Goal: Task Accomplishment & Management: Complete application form

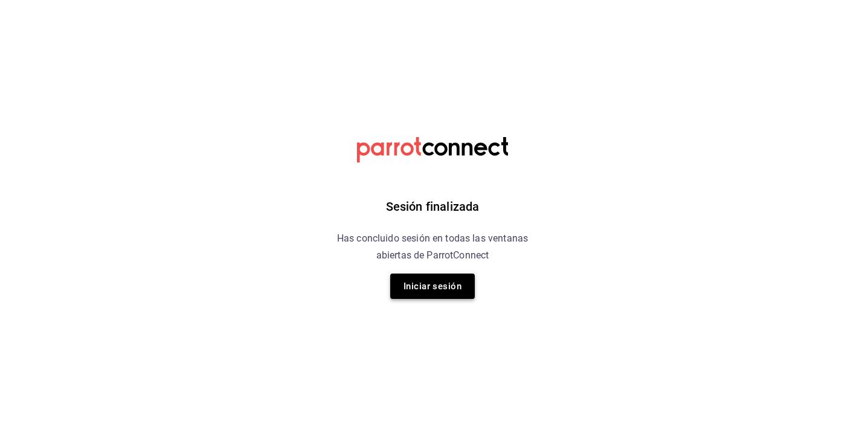
click at [413, 283] on button "Iniciar sesión" at bounding box center [432, 286] width 85 height 25
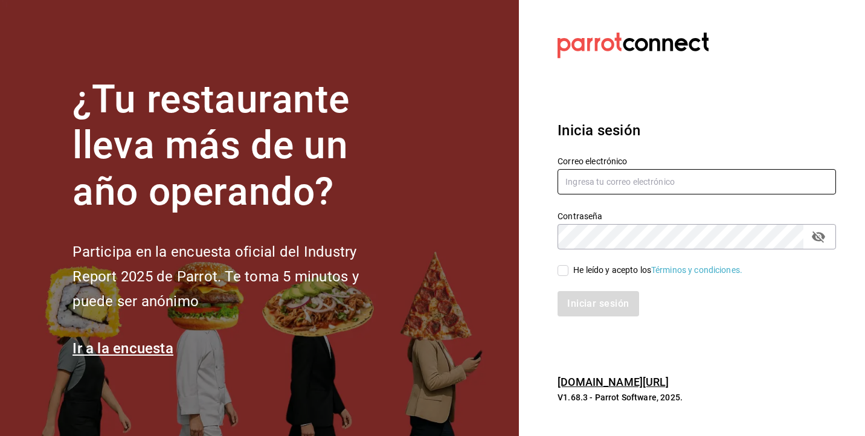
type input "[EMAIL_ADDRESS][DOMAIN_NAME]"
click at [428, 274] on input "He leído y acepto los Términos y condiciones." at bounding box center [563, 270] width 11 height 11
checkbox input "true"
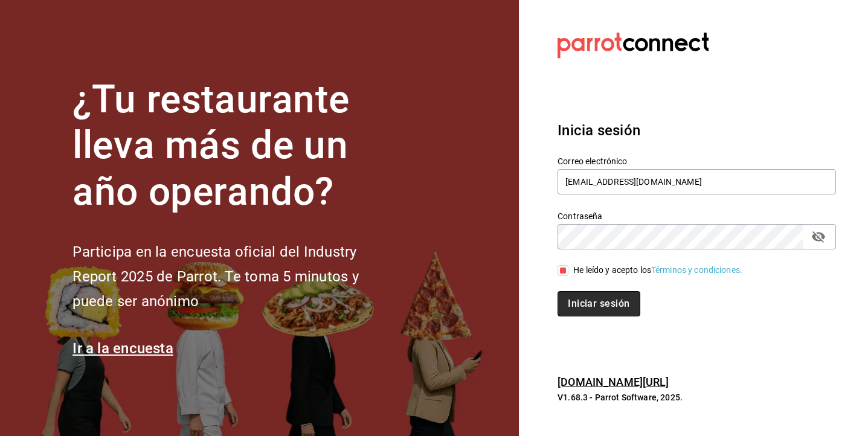
click at [428, 302] on button "Iniciar sesión" at bounding box center [599, 303] width 82 height 25
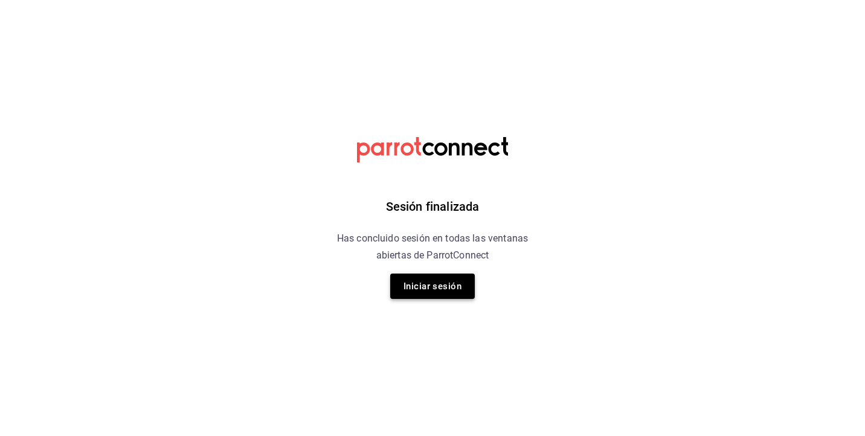
click at [412, 287] on button "Iniciar sesión" at bounding box center [432, 286] width 85 height 25
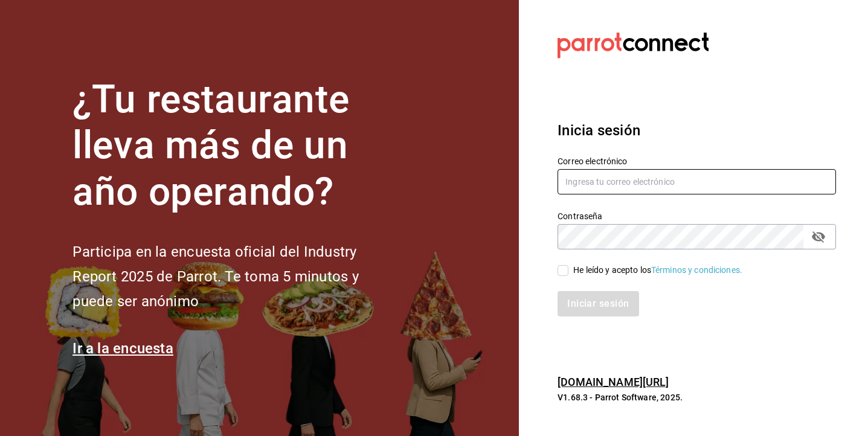
type input "[EMAIL_ADDRESS][DOMAIN_NAME]"
click at [569, 267] on input "He leído y acepto los Términos y condiciones." at bounding box center [563, 270] width 11 height 11
checkbox input "true"
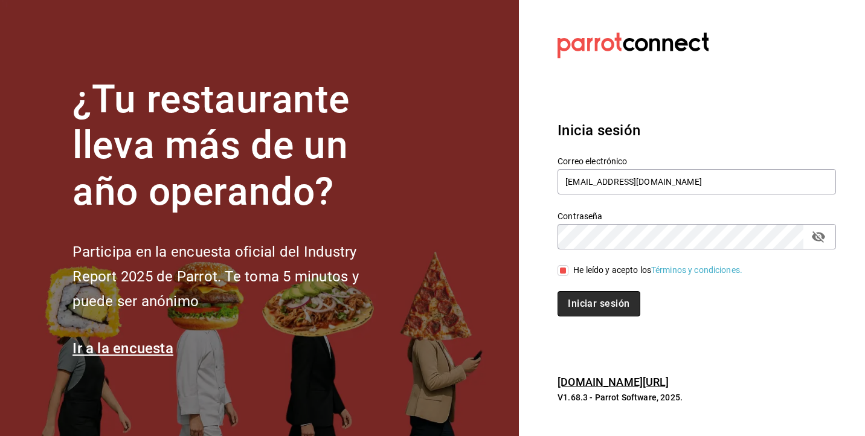
click at [579, 306] on button "Iniciar sesión" at bounding box center [599, 303] width 82 height 25
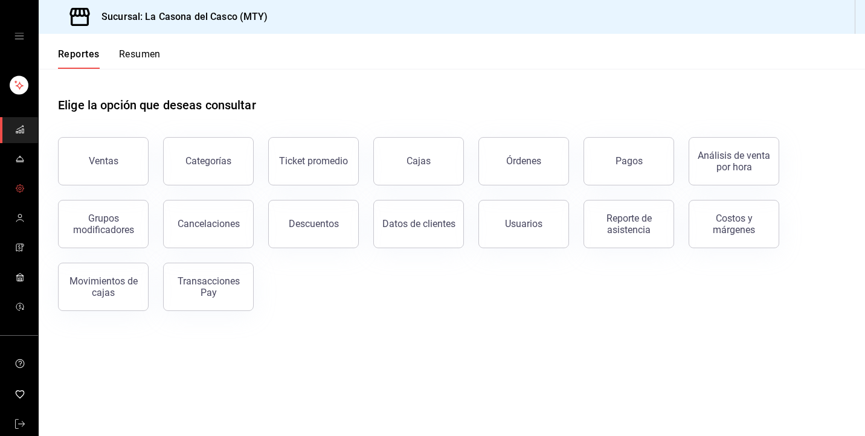
click at [19, 210] on link "mailbox folders" at bounding box center [19, 219] width 38 height 26
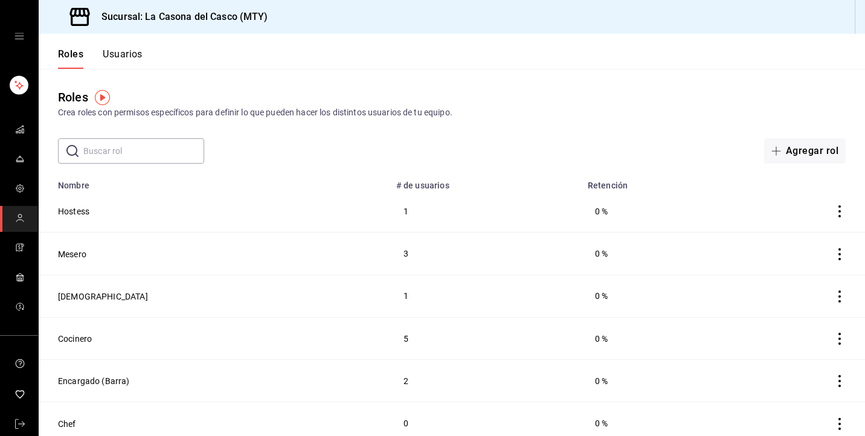
click at [118, 50] on button "Usuarios" at bounding box center [123, 58] width 40 height 21
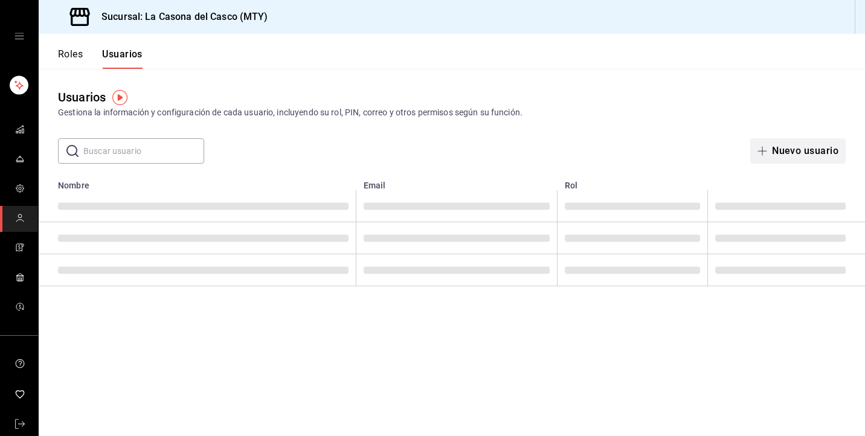
click at [769, 150] on span "button" at bounding box center [765, 151] width 15 height 10
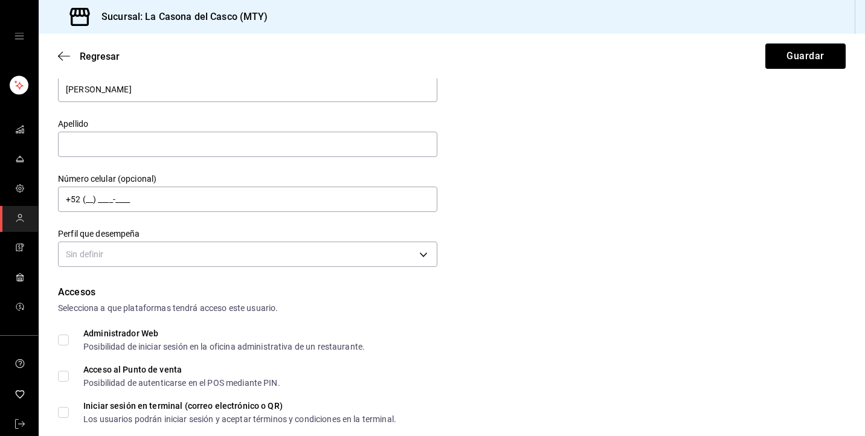
scroll to position [74, 0]
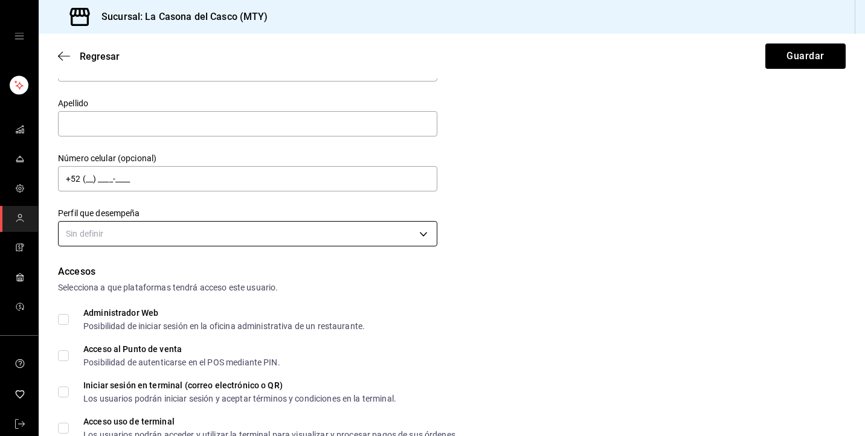
type input "[PERSON_NAME]"
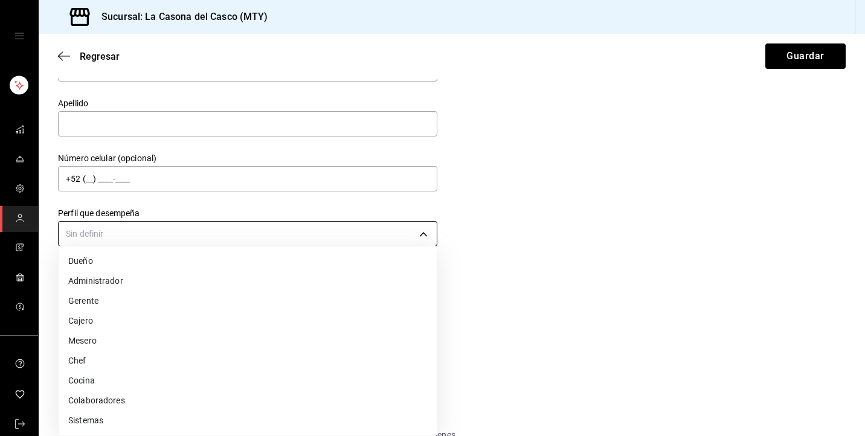
click at [184, 237] on body "Sucursal: La Casona del Casco (MTY) Regresar Guardar Datos personales Nombre [P…" at bounding box center [432, 218] width 865 height 436
click at [114, 344] on li "Mesero" at bounding box center [248, 341] width 378 height 20
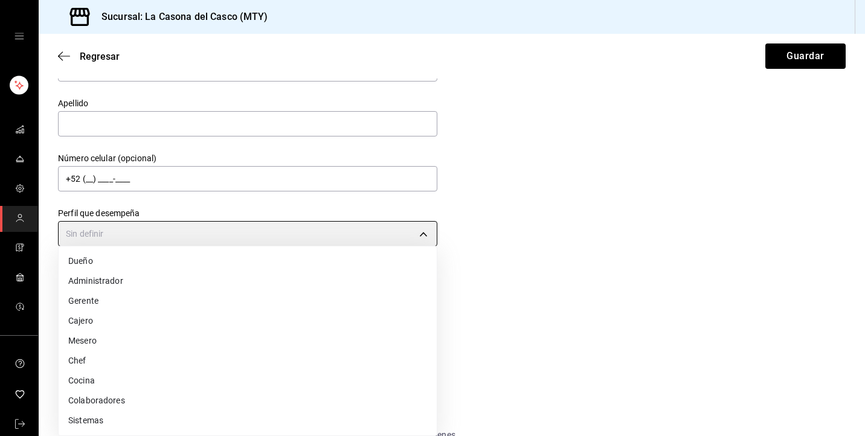
type input "WAITER"
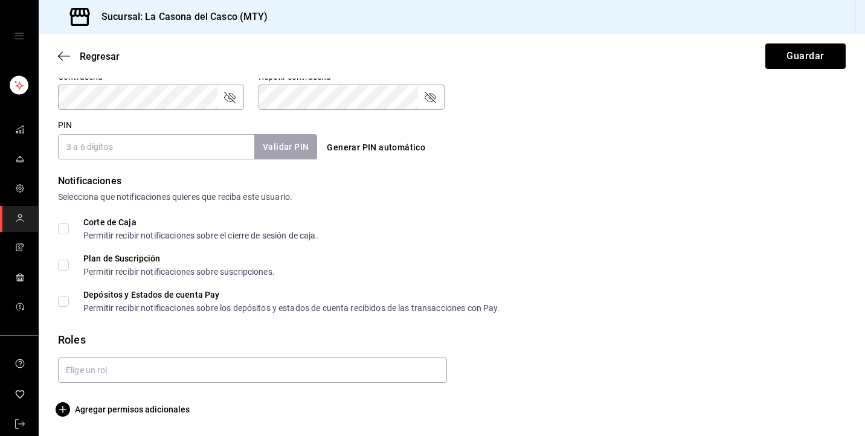
scroll to position [0, 0]
click at [159, 153] on input "PIN" at bounding box center [156, 146] width 196 height 25
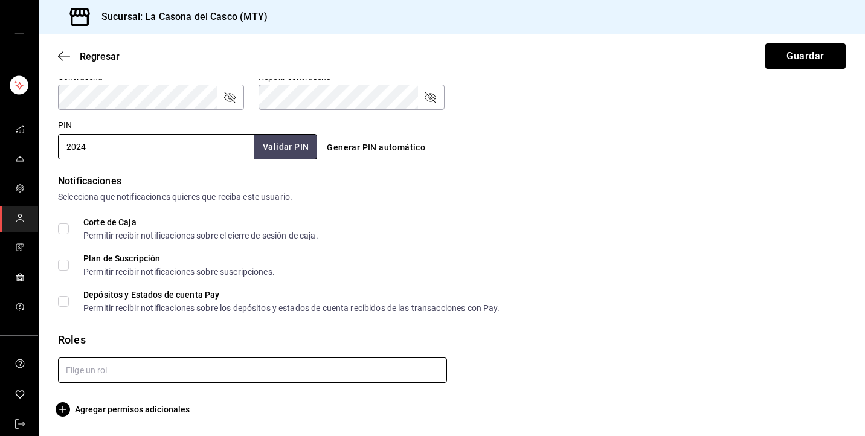
type input "2024"
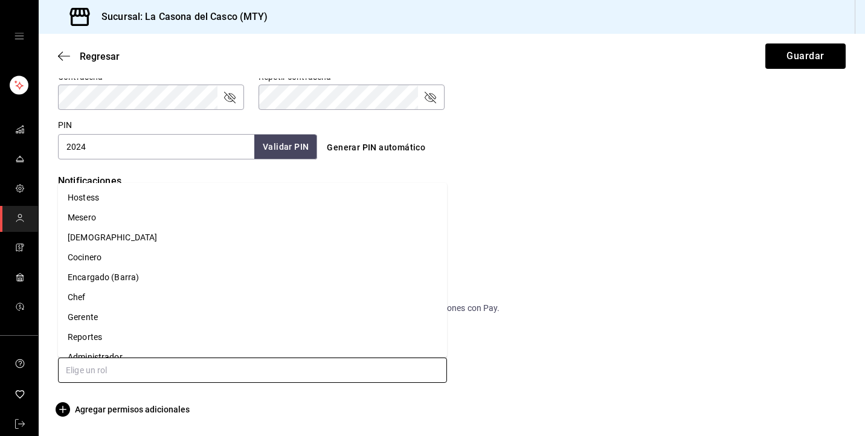
click at [112, 370] on input "text" at bounding box center [252, 370] width 389 height 25
click at [117, 216] on li "Mesero" at bounding box center [252, 218] width 389 height 20
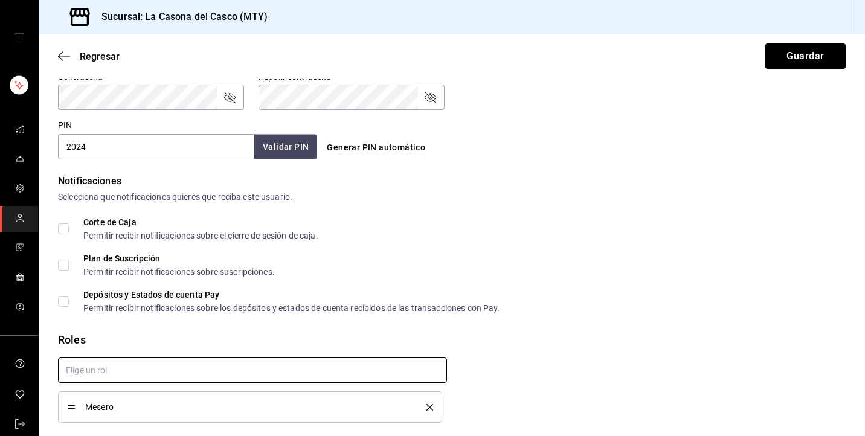
checkbox input "true"
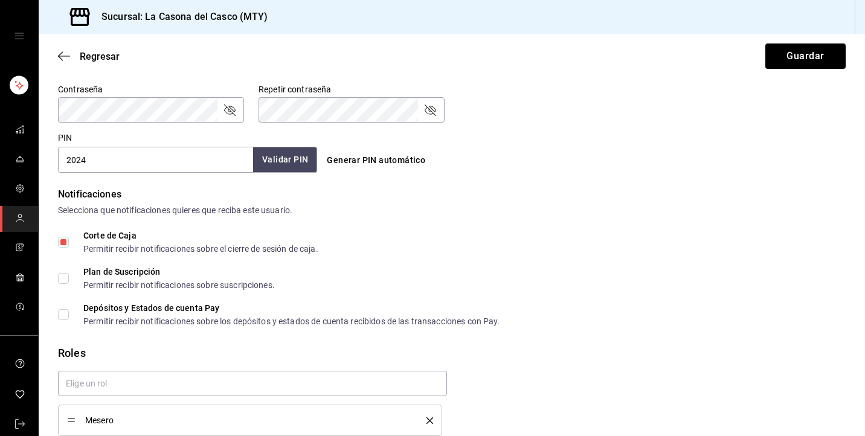
click at [297, 169] on button "Validar PIN" at bounding box center [285, 160] width 64 height 26
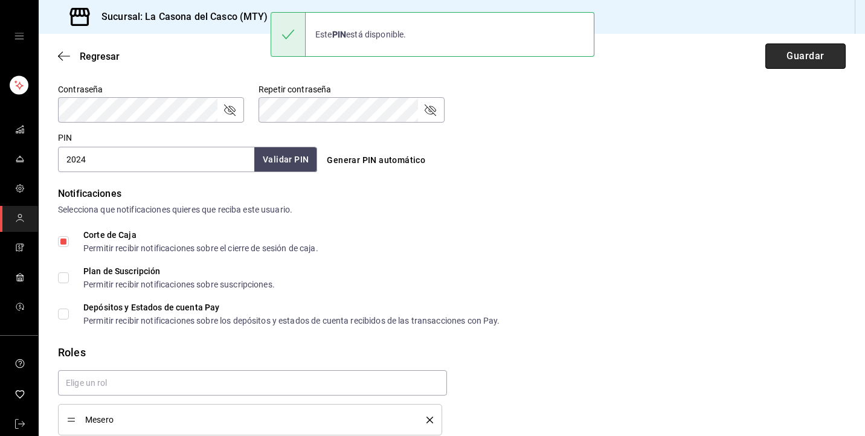
click at [828, 63] on button "Guardar" at bounding box center [806, 56] width 80 height 25
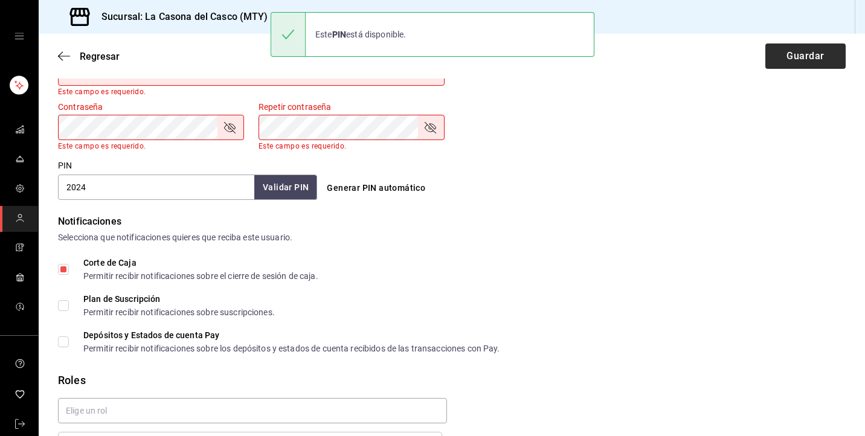
scroll to position [0, 0]
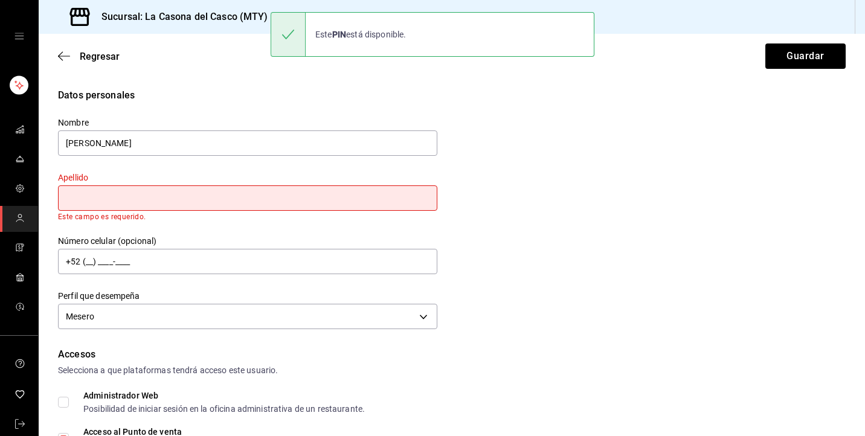
click at [157, 210] on input "text" at bounding box center [247, 197] width 379 height 25
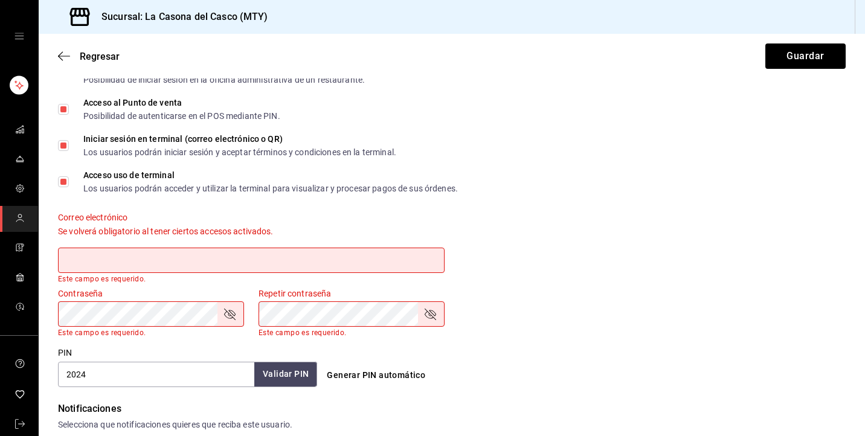
scroll to position [472, 0]
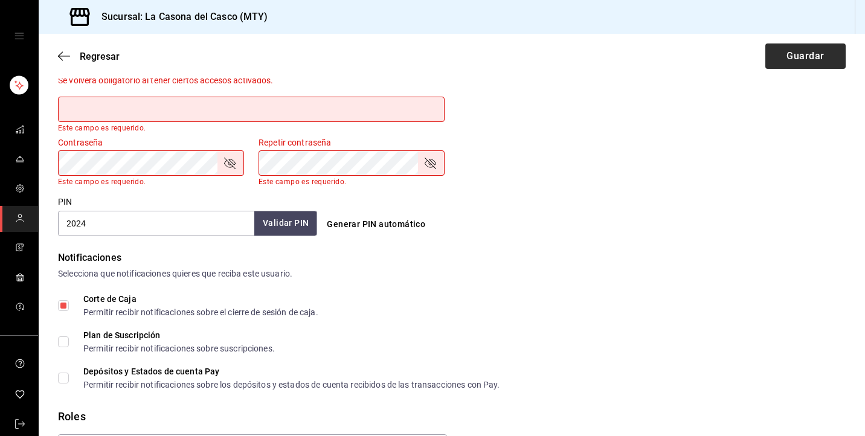
type input "[PERSON_NAME]"
click at [825, 53] on button "Guardar" at bounding box center [806, 56] width 80 height 25
click at [393, 107] on input "text" at bounding box center [251, 109] width 387 height 25
click at [523, 171] on div "Contraseña Contraseña Este campo es requerido. Repetir contraseña Repetir contr…" at bounding box center [445, 154] width 802 height 63
click at [143, 106] on input "text" at bounding box center [251, 109] width 387 height 25
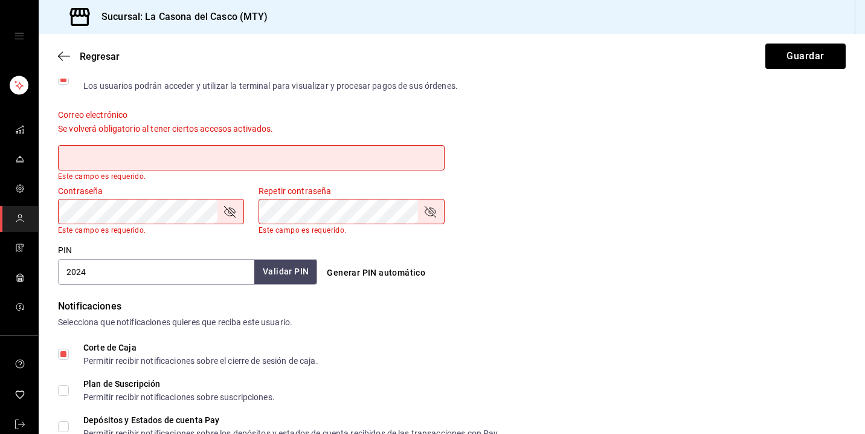
scroll to position [415, 0]
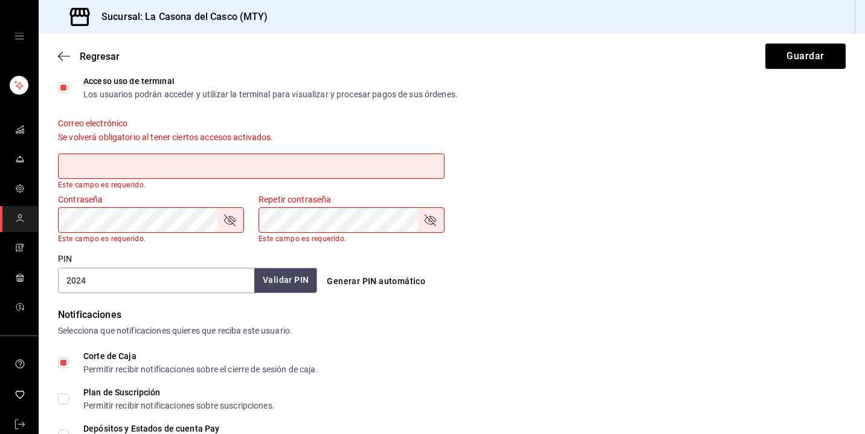
click at [59, 362] on input "Corte de Caja Permitir recibir notificaciones sobre el cierre de sesión de caja." at bounding box center [63, 362] width 11 height 11
click at [65, 361] on input "Corte de Caja Permitir recibir notificaciones sobre el cierre de sesión de caja." at bounding box center [63, 362] width 11 height 11
click at [71, 358] on span "Corte de Caja Permitir recibir notificaciones sobre el cierre de sesión de caja." at bounding box center [194, 363] width 250 height 22
click at [69, 358] on input "Corte de Caja Permitir recibir notificaciones sobre el cierre de sesión de caja." at bounding box center [63, 362] width 11 height 11
checkbox input "true"
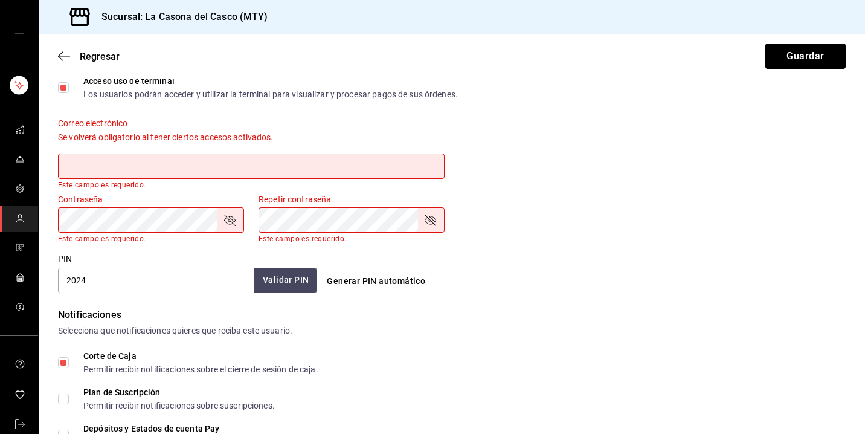
click at [57, 358] on div "Datos personales Nombre [PERSON_NAME] [PERSON_NAME] Número celular (opcional) +…" at bounding box center [452, 131] width 827 height 917
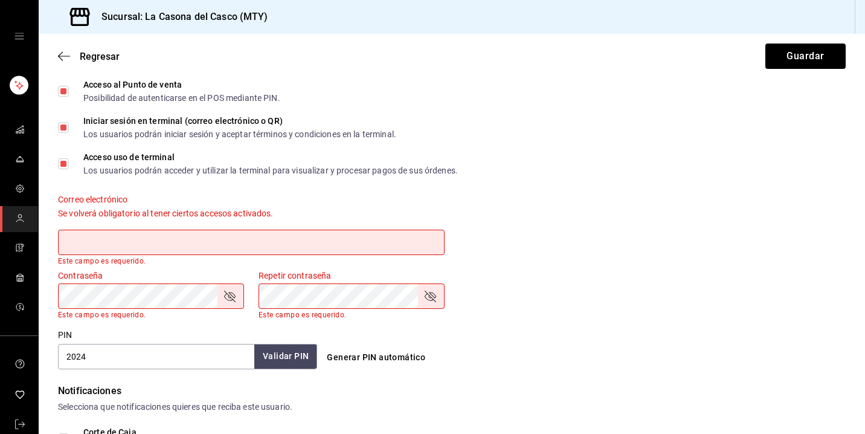
scroll to position [356, 0]
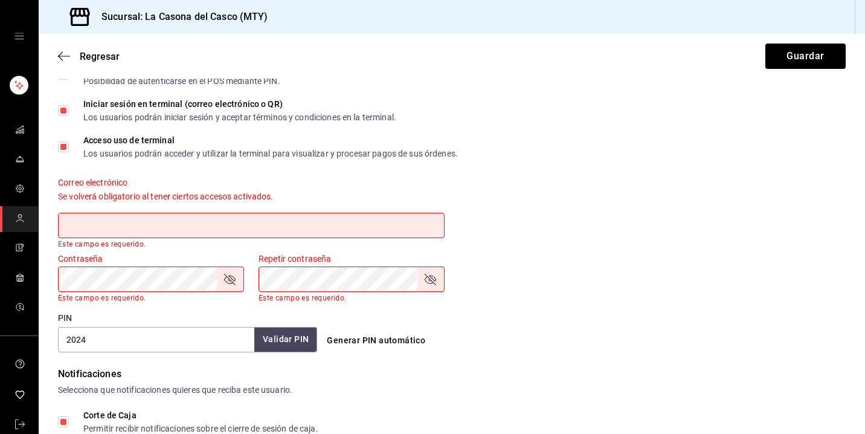
click at [199, 230] on input "text" at bounding box center [251, 225] width 387 height 25
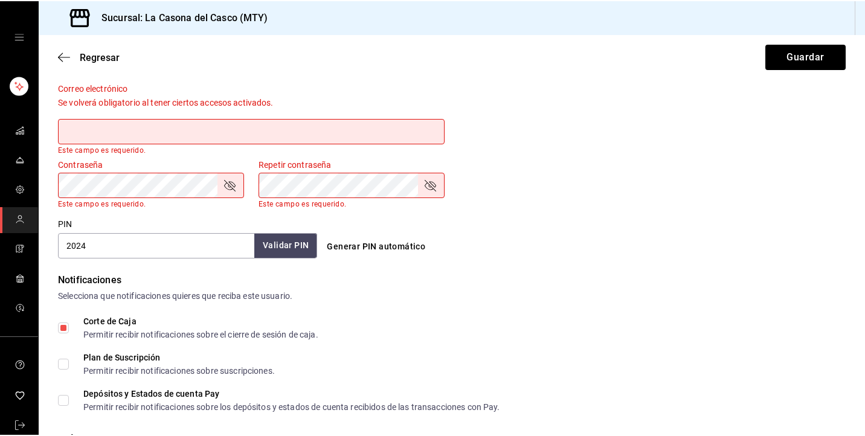
scroll to position [450, 0]
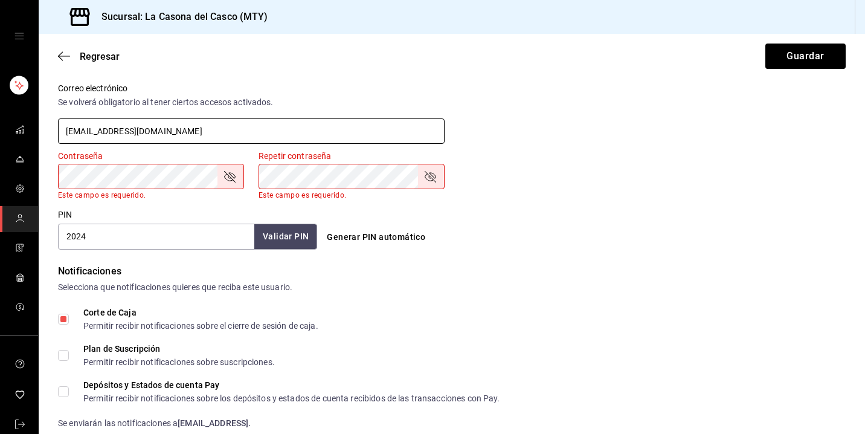
type input "[EMAIL_ADDRESS][DOMAIN_NAME]"
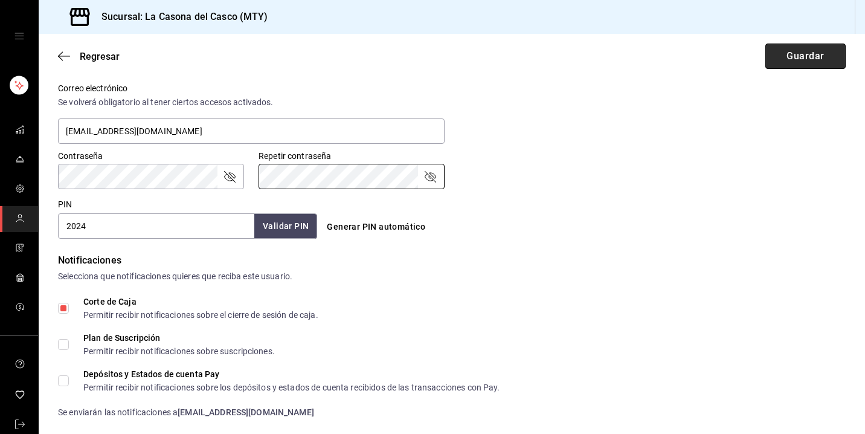
click at [830, 61] on button "Guardar" at bounding box center [806, 56] width 80 height 25
